Goal: Book appointment/travel/reservation

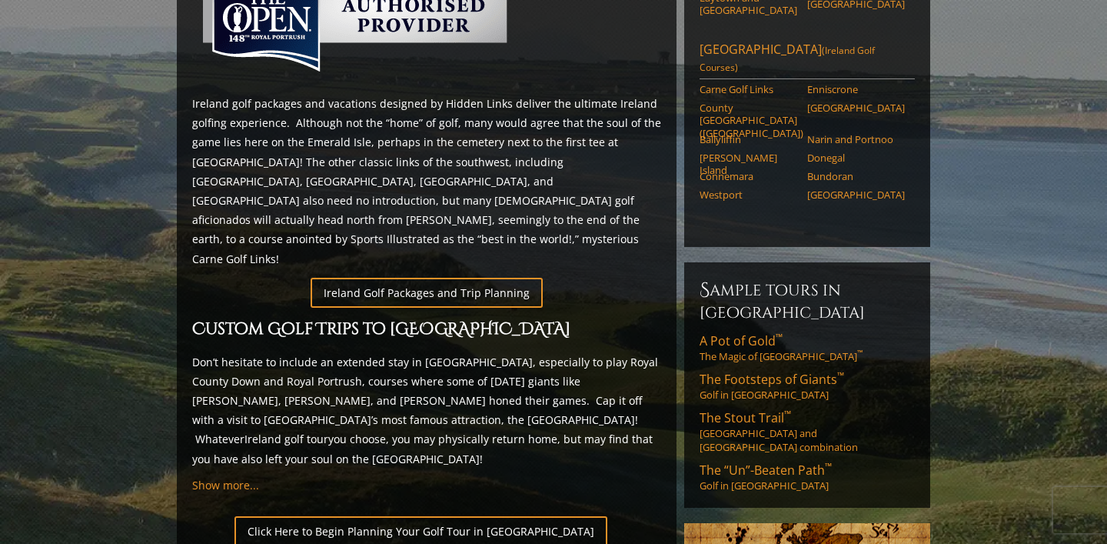
scroll to position [765, 0]
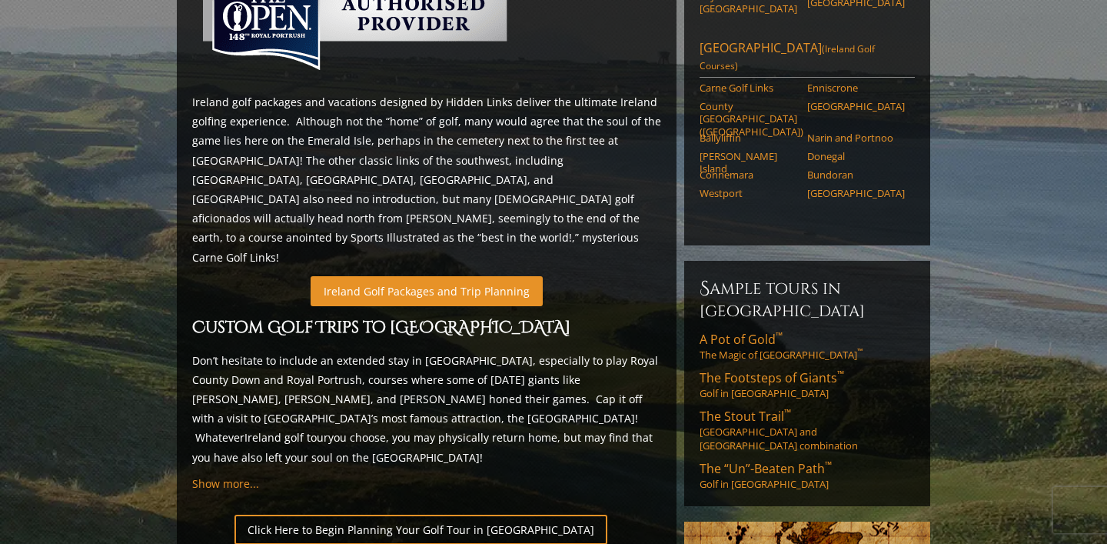
click at [395, 276] on link "Ireland Golf Packages and Trip Planning" at bounding box center [427, 291] width 232 height 30
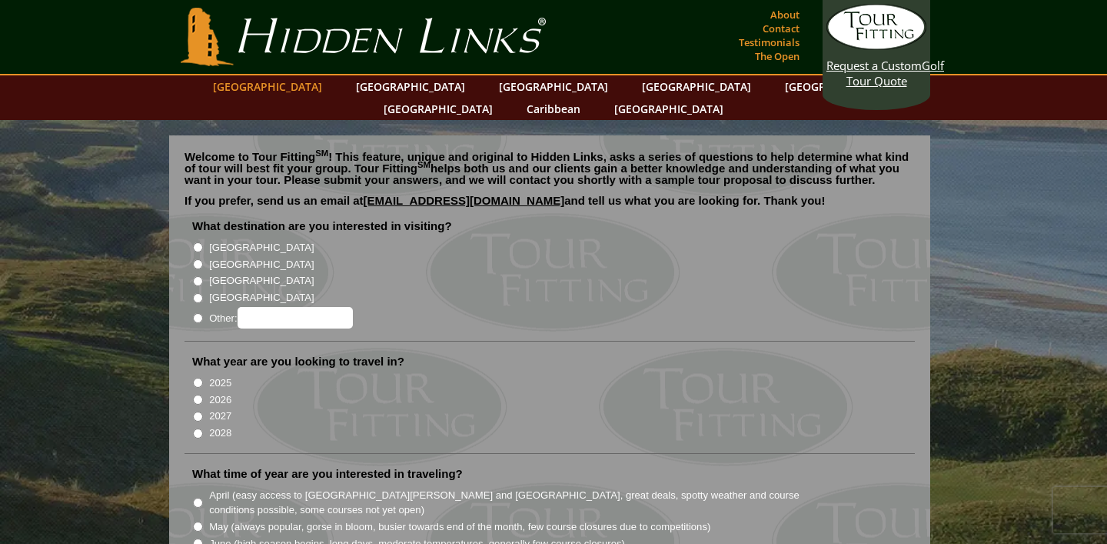
click at [298, 89] on link "[GEOGRAPHIC_DATA]" at bounding box center [267, 86] width 125 height 22
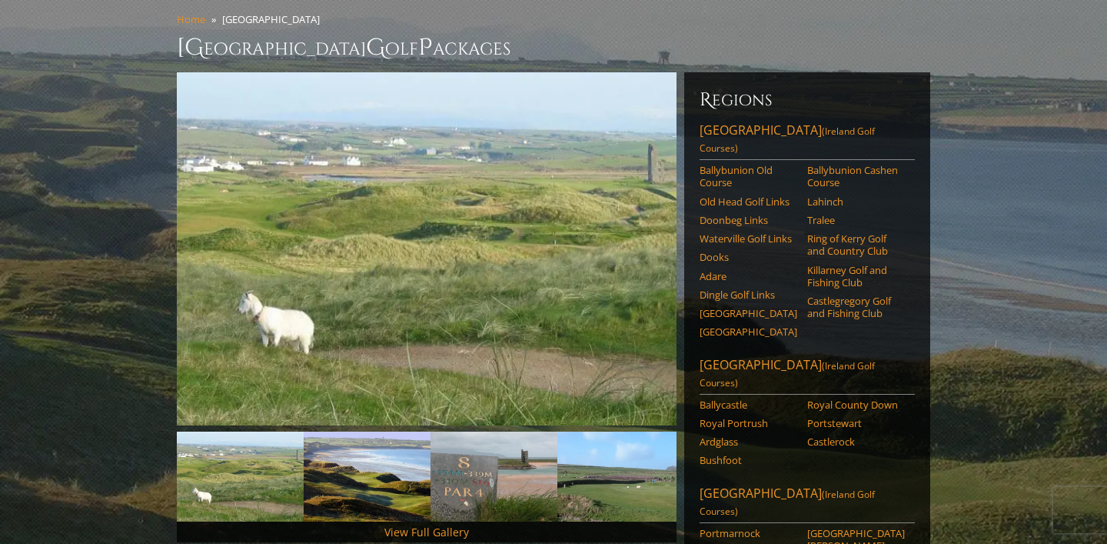
scroll to position [124, 0]
